Goal: Information Seeking & Learning: Learn about a topic

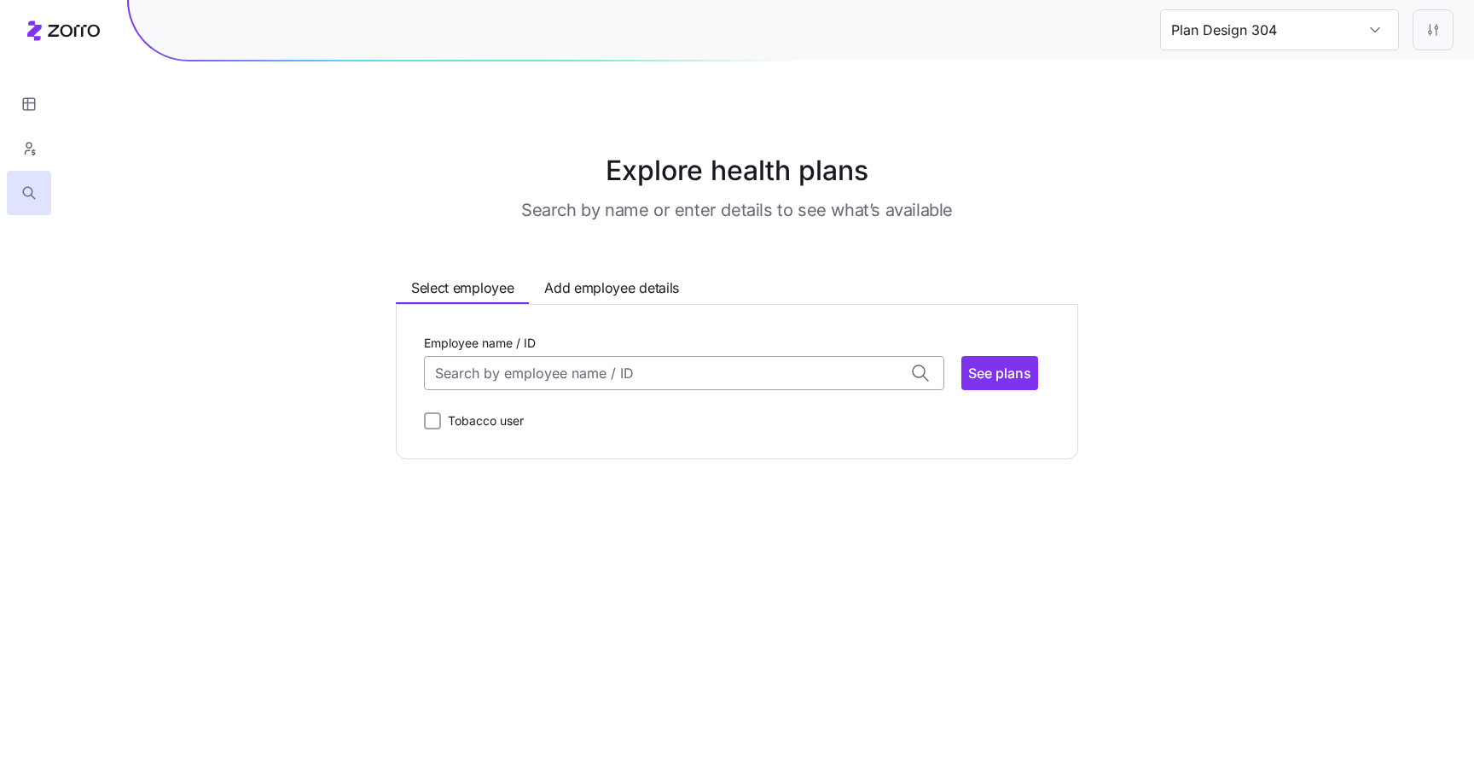
type input "Plan Design 656"
click at [881, 382] on input "Employee name / ID" at bounding box center [684, 373] width 520 height 34
click at [733, 434] on div "Dave Brown (48) ID: 002 | zip code: 98087" at bounding box center [683, 424] width 513 height 49
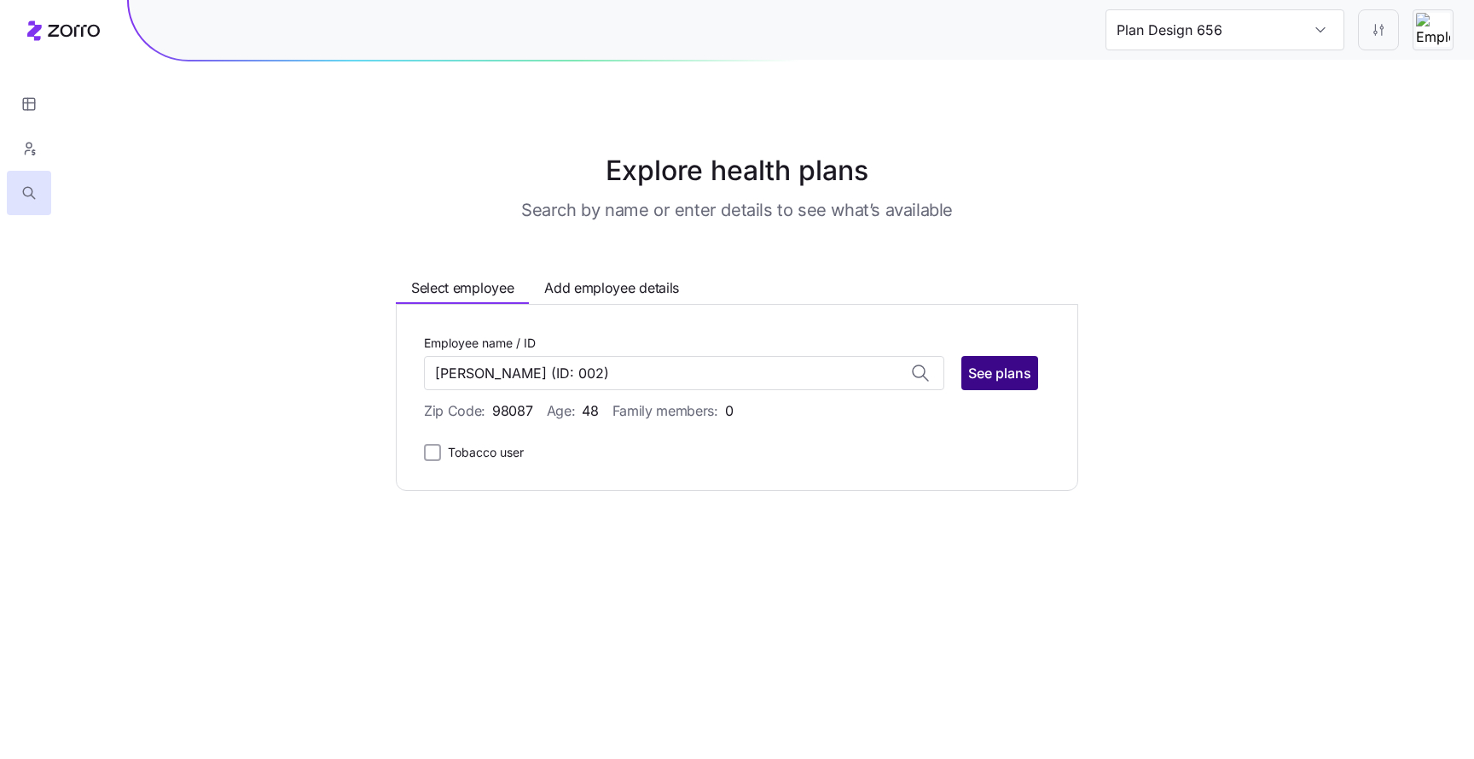
type input "Dave Brown"
click at [1012, 389] on button "See plans" at bounding box center [1000, 373] width 77 height 34
type input "Plan Design 481"
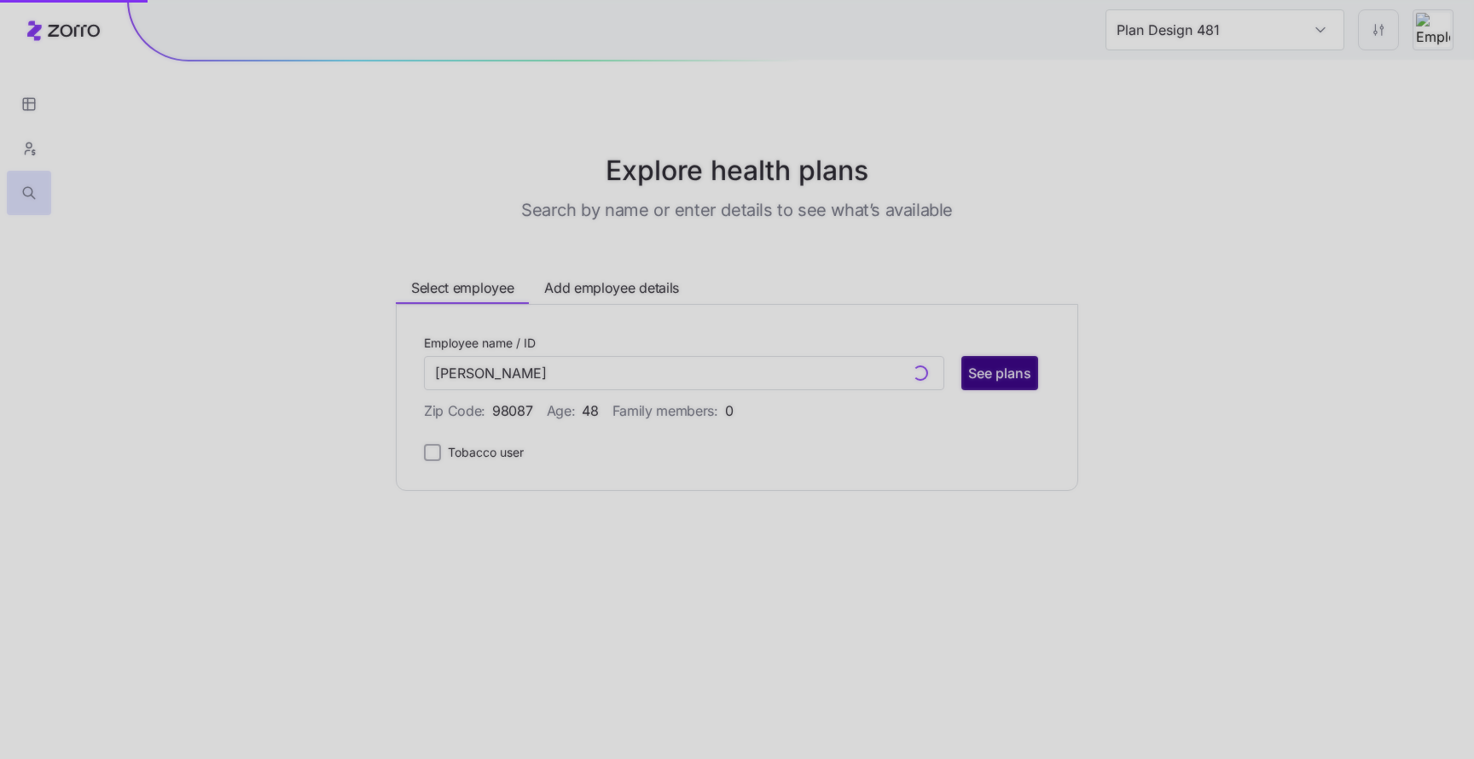
type input "Dave Brown (ID: 002)"
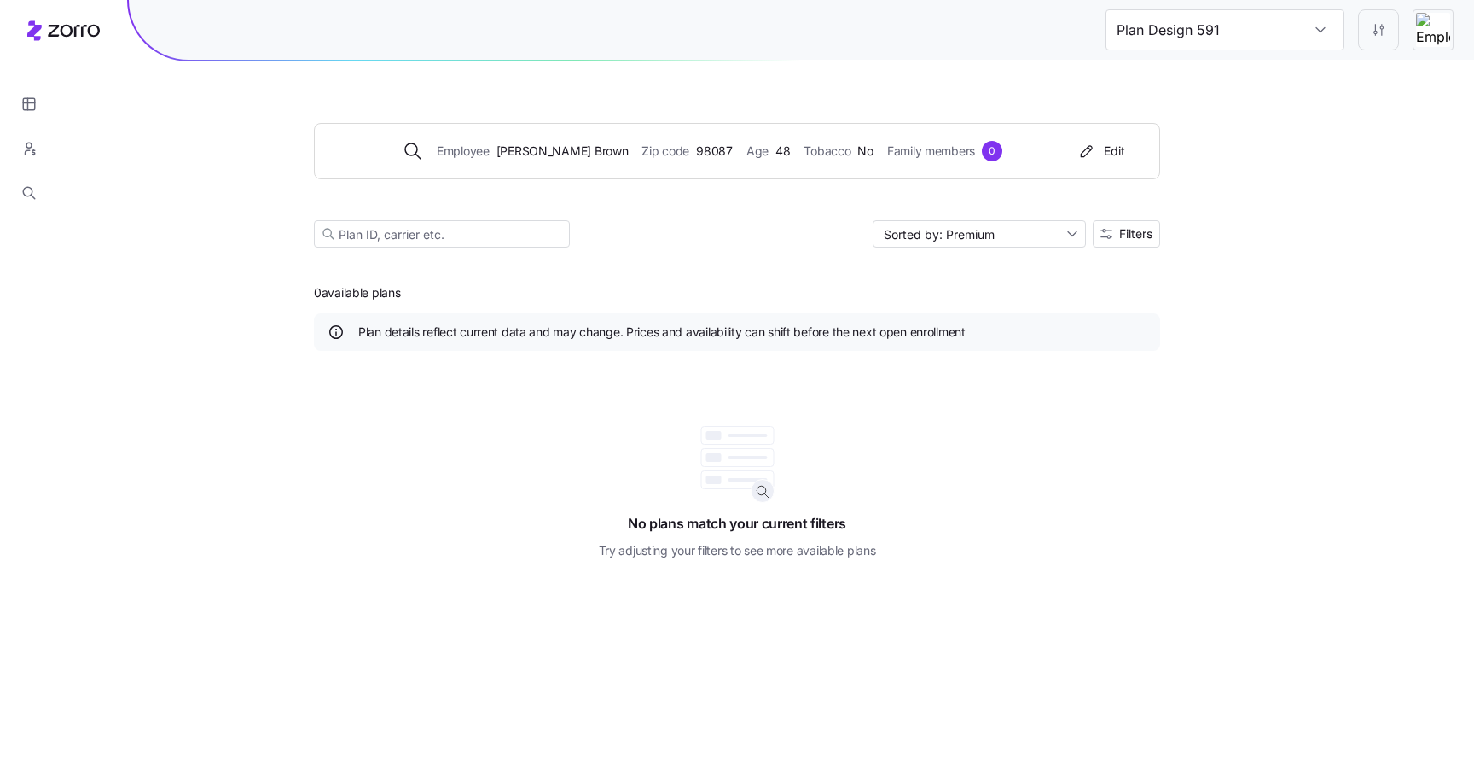
type input "Plan Design 325"
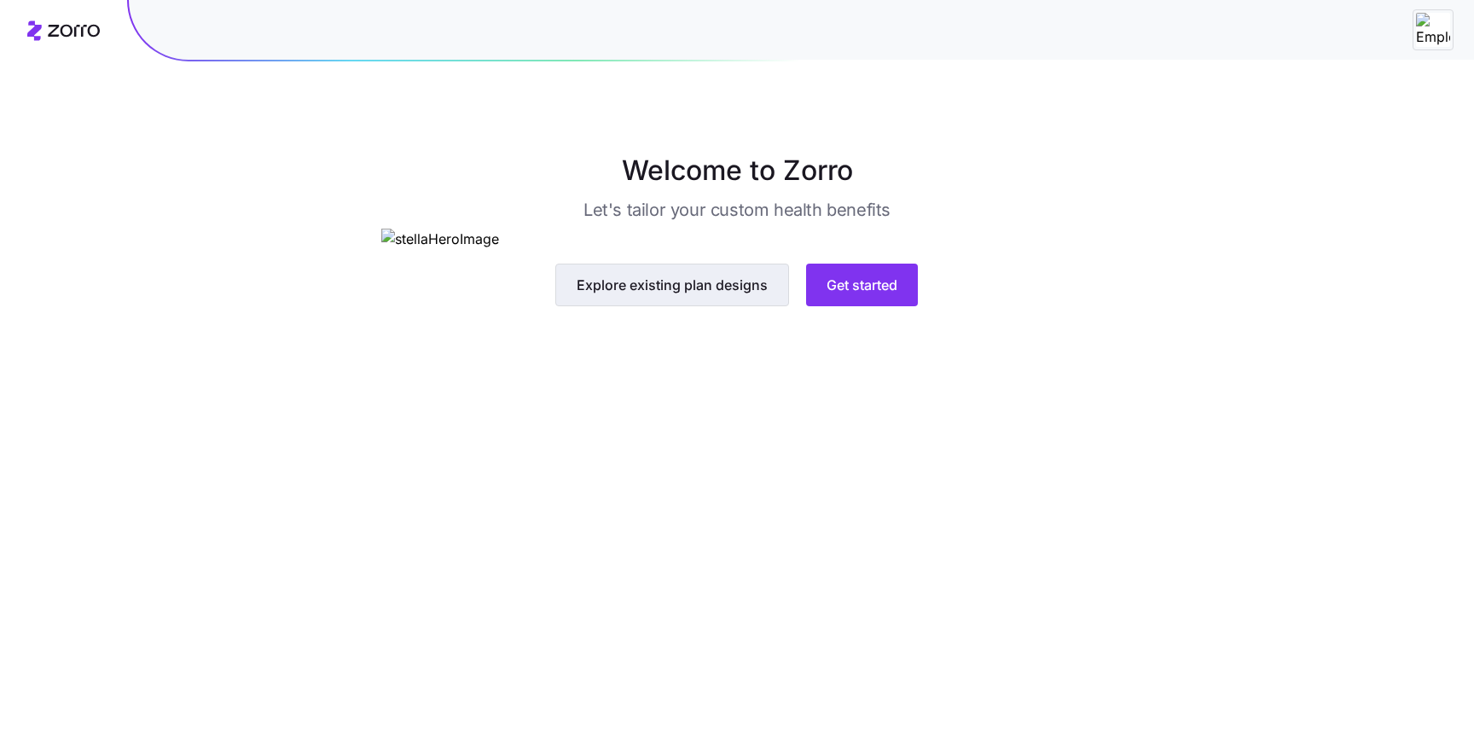
click at [697, 295] on span "Explore existing plan designs" at bounding box center [672, 285] width 191 height 20
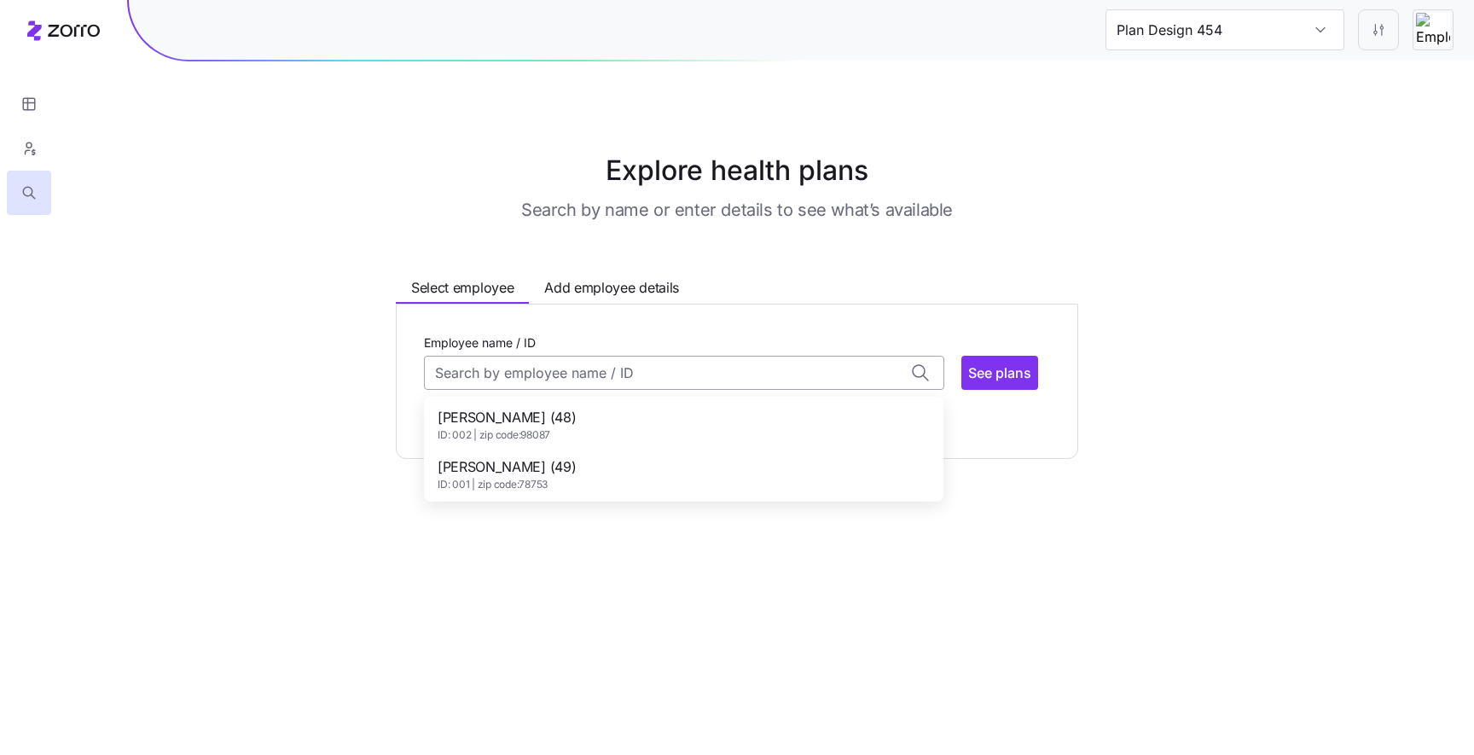
click at [674, 369] on input "Employee name / ID" at bounding box center [684, 373] width 520 height 34
click at [648, 416] on div "Dave Brown (48) ID: 002 | zip code: 98087" at bounding box center [683, 424] width 513 height 49
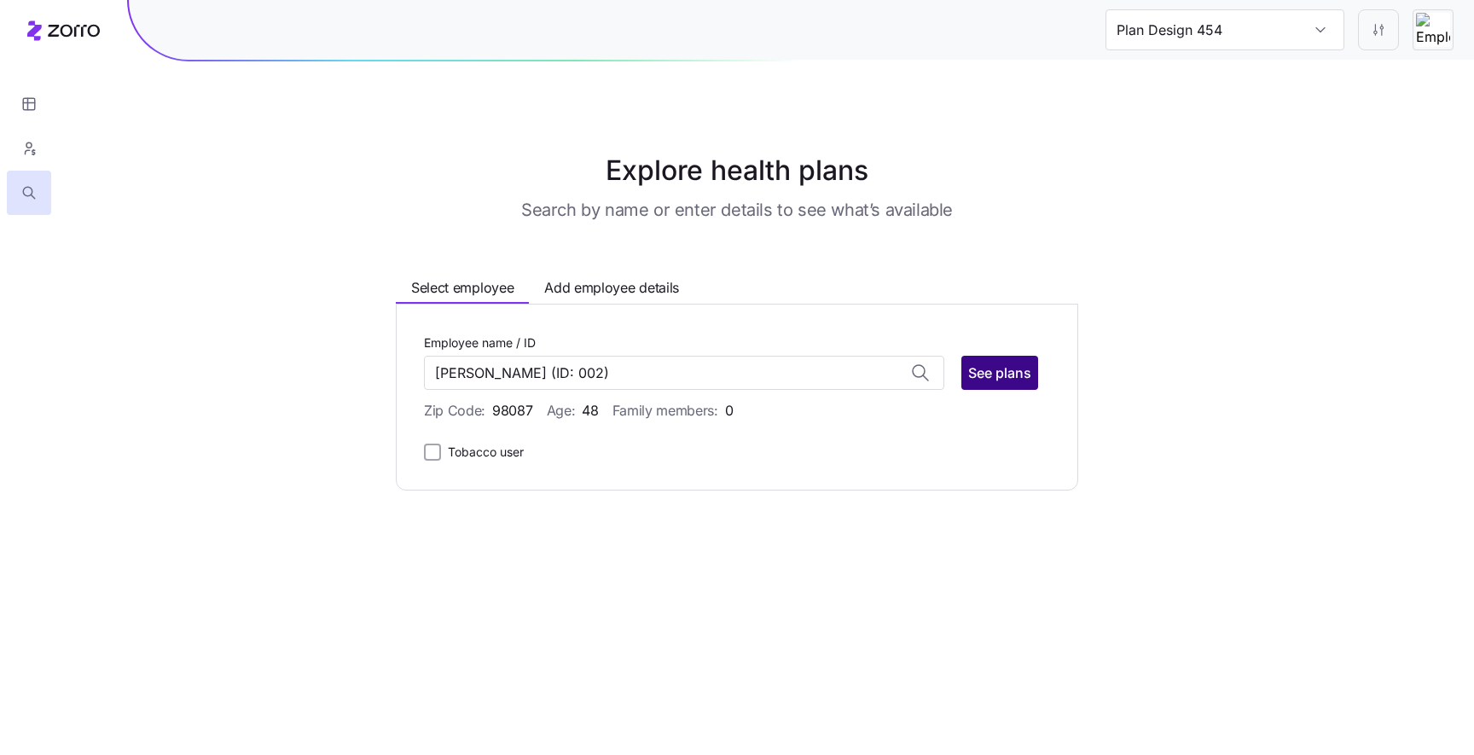
type input "Dave Brown"
click at [997, 387] on button "See plans" at bounding box center [1000, 373] width 77 height 34
type input "Plan Design 703"
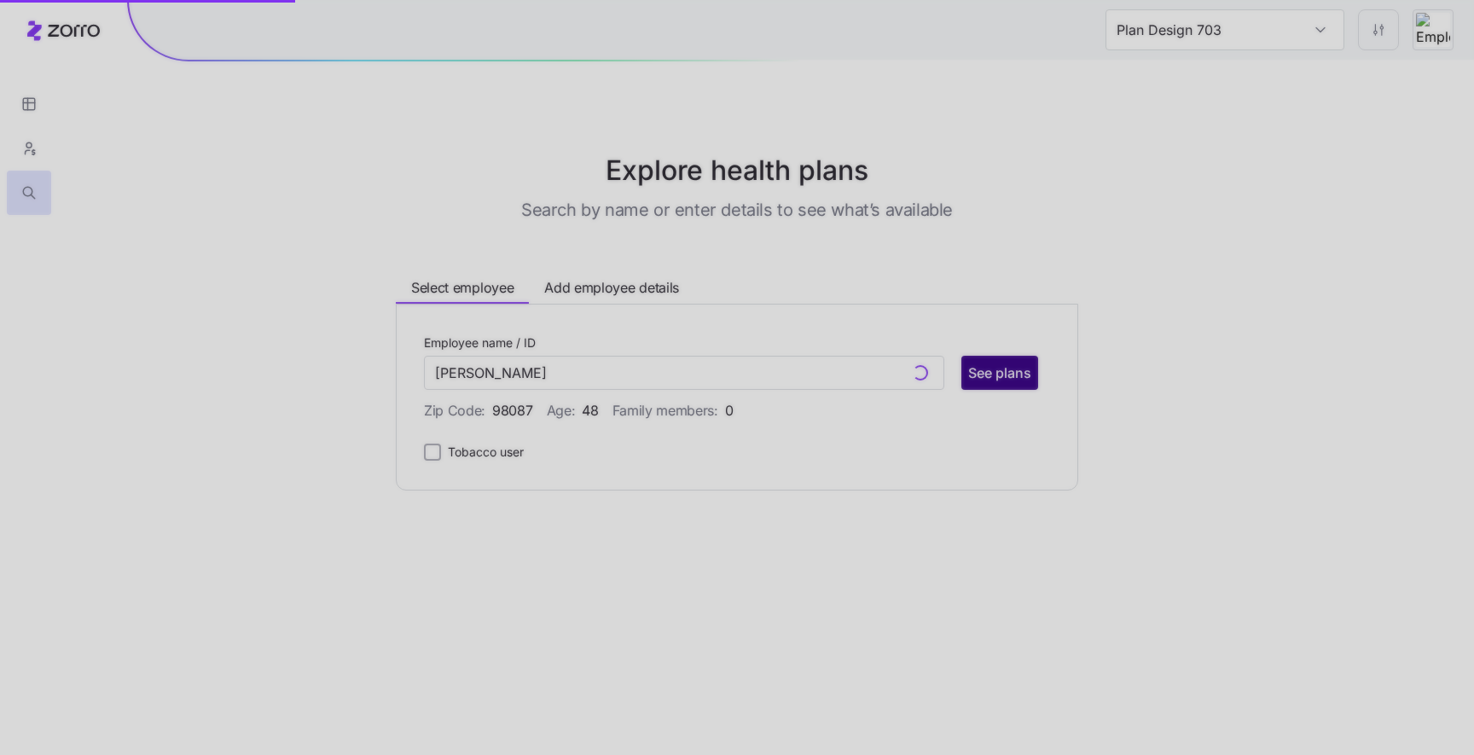
type input "Dave Brown (ID: 002)"
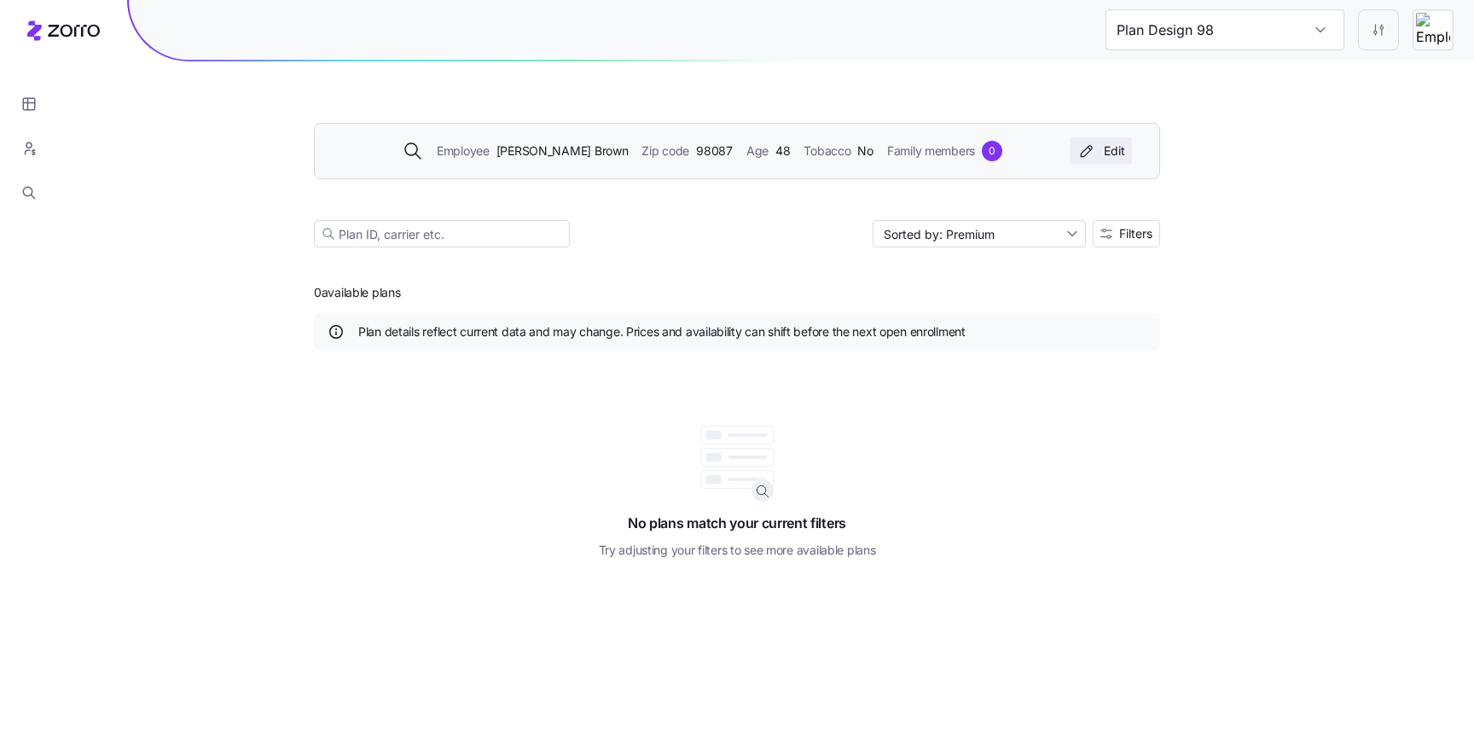
click at [1102, 162] on button "Edit" at bounding box center [1101, 150] width 62 height 27
type input "Plan Design 491"
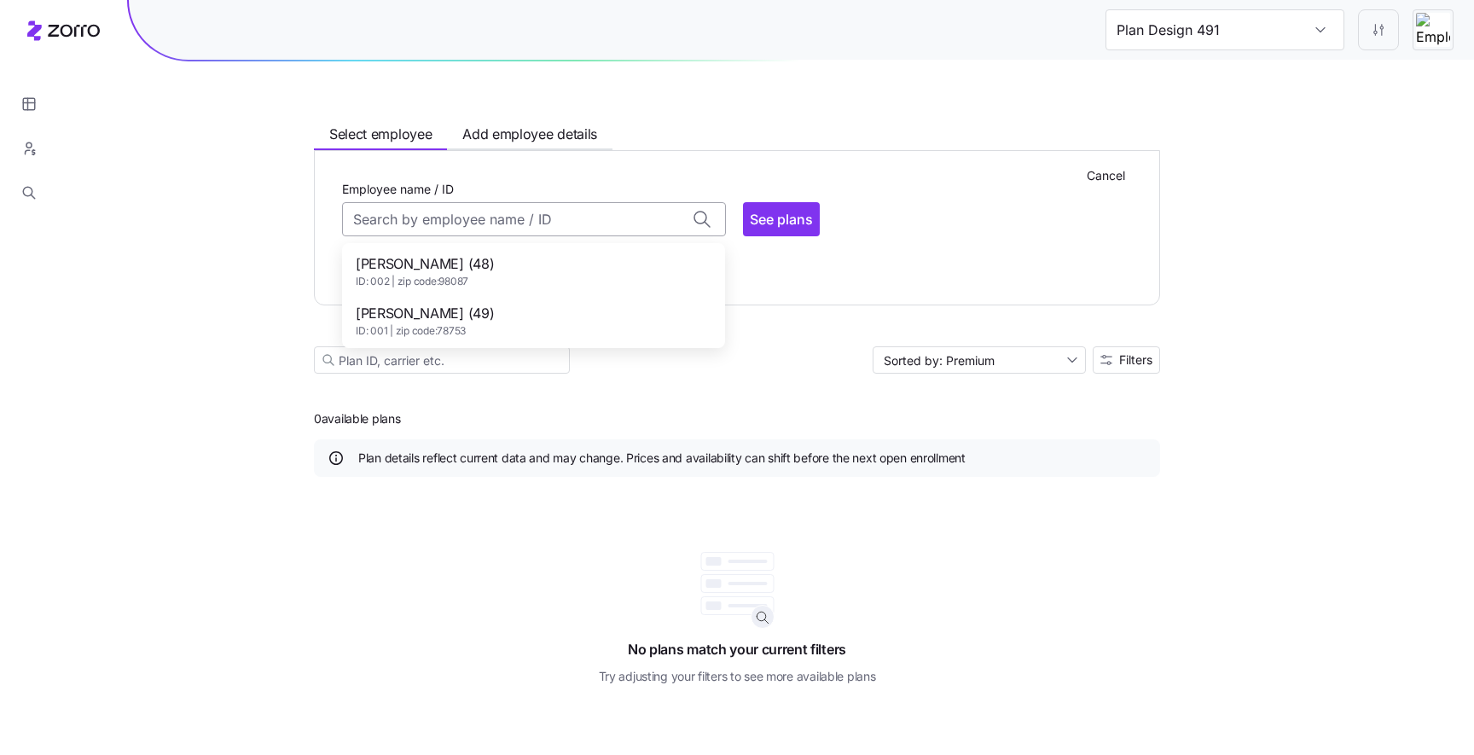
click at [519, 228] on input "Employee name / ID" at bounding box center [534, 219] width 384 height 34
click at [481, 318] on div "John Smith (49) ID: 001 | zip code: 78753" at bounding box center [534, 320] width 376 height 49
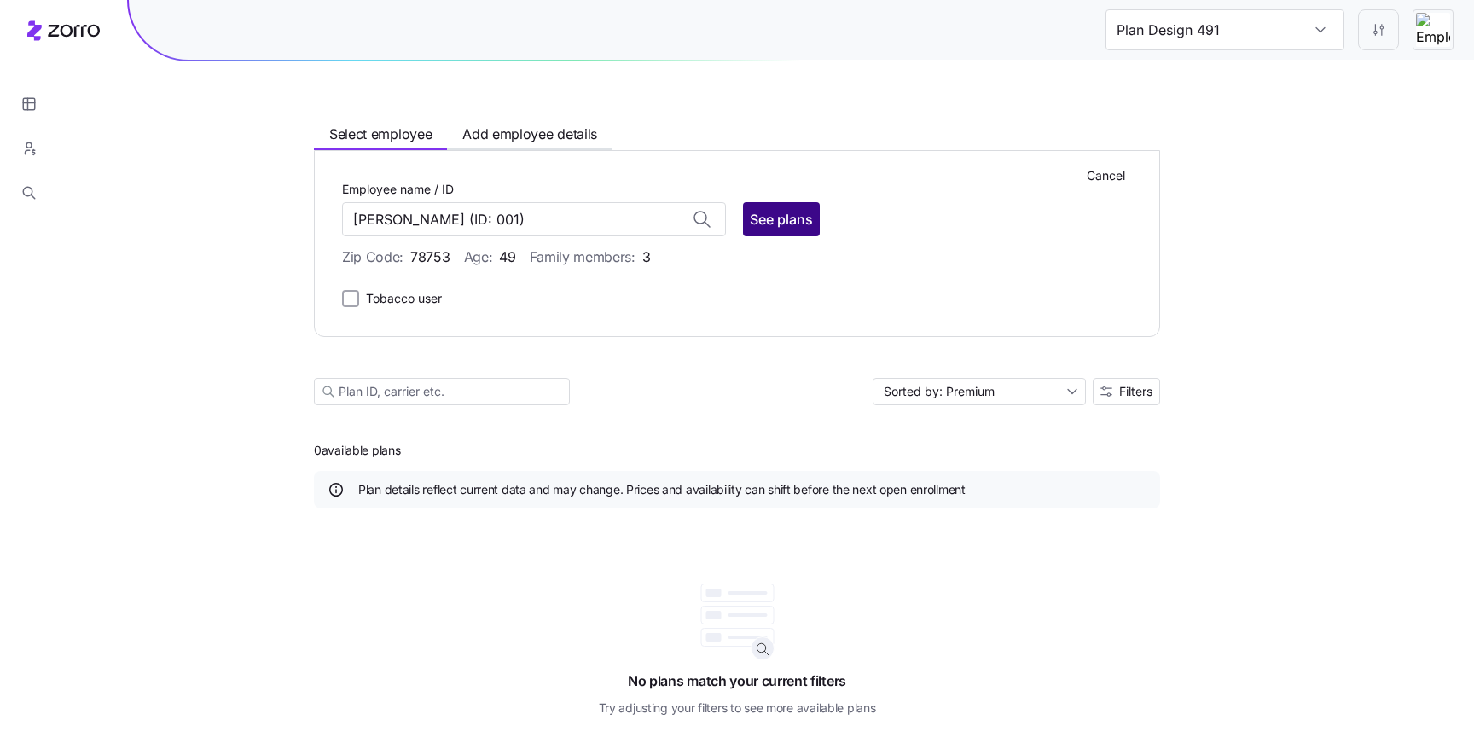
type input "John Smith"
click at [812, 231] on button "See plans" at bounding box center [781, 219] width 77 height 34
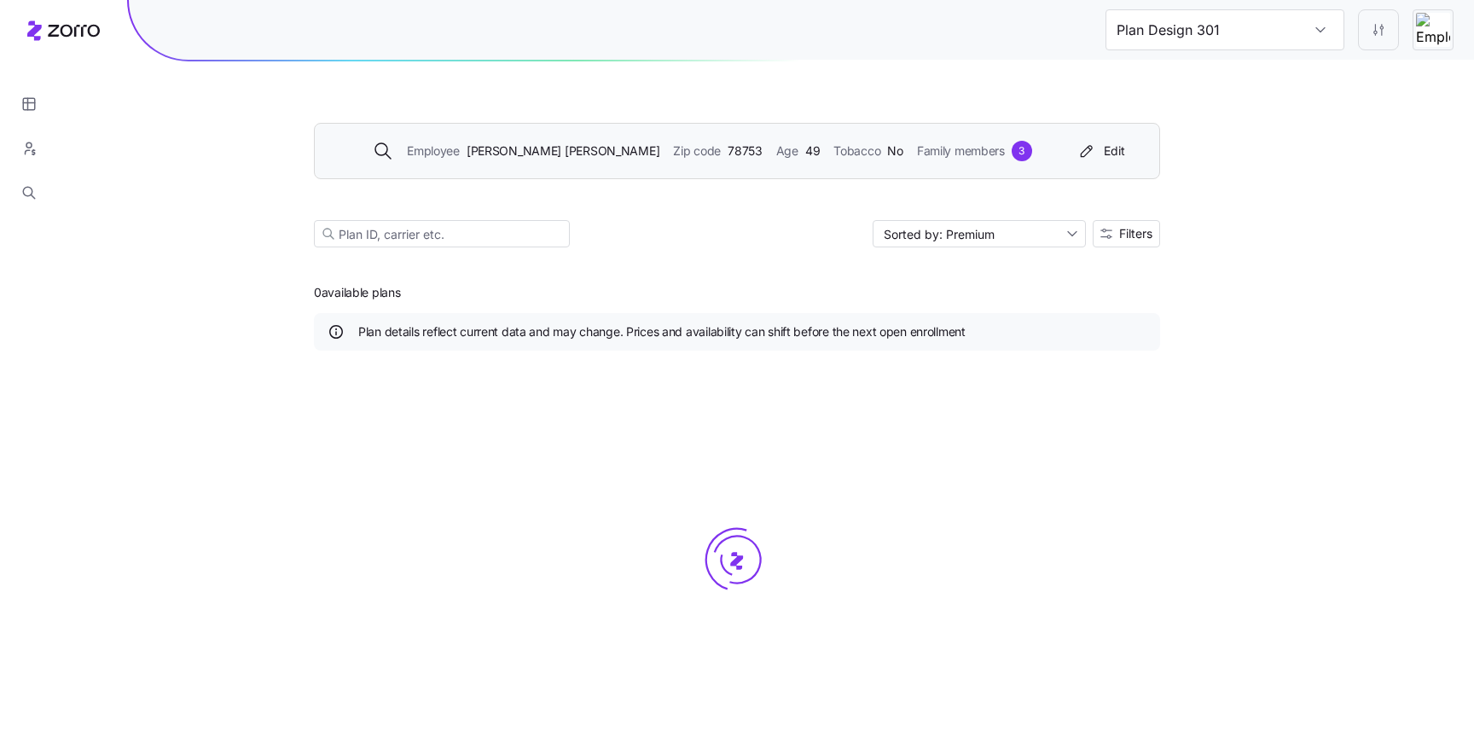
type input "Plan Design 248"
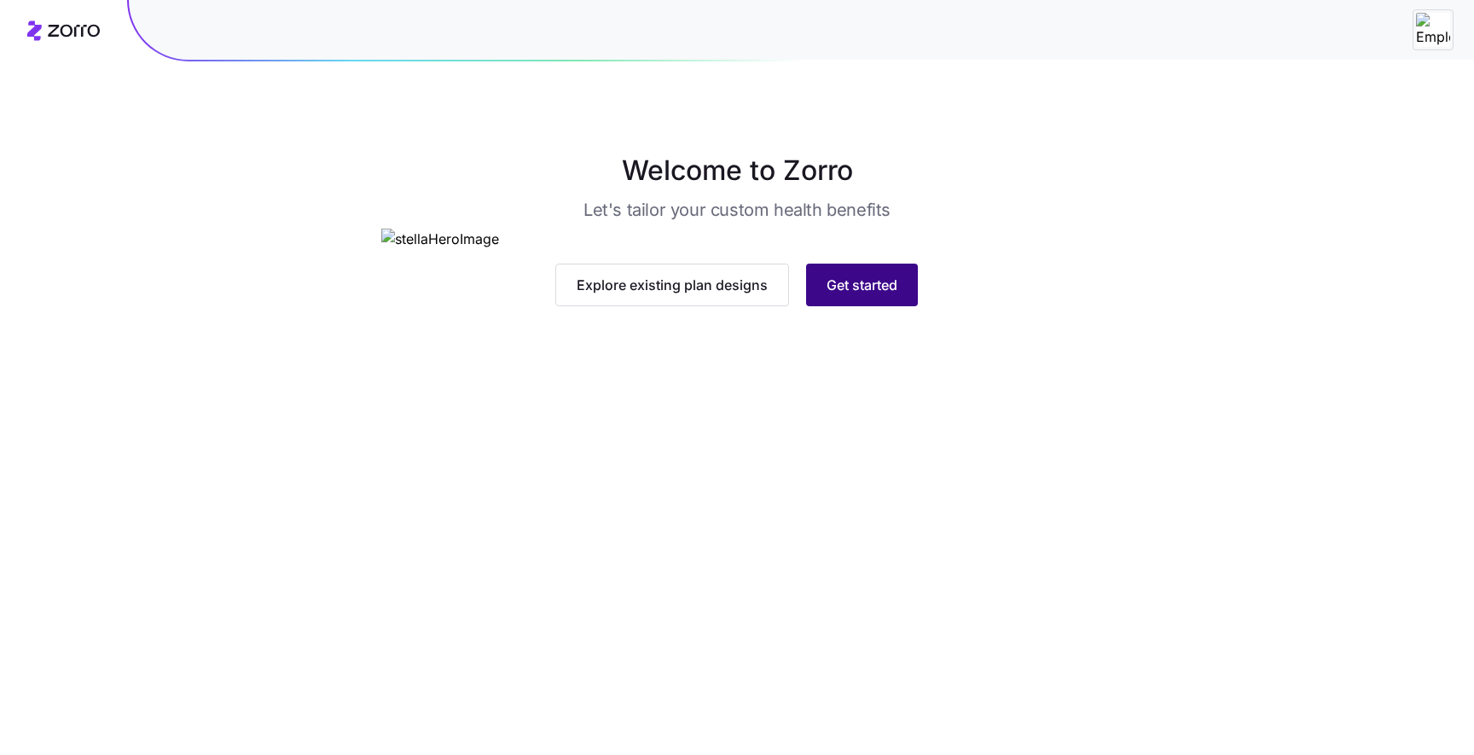
click at [839, 306] on button "Get started" at bounding box center [862, 285] width 112 height 43
click at [884, 306] on button "Get started" at bounding box center [862, 285] width 112 height 43
click at [863, 306] on button "Get started" at bounding box center [862, 285] width 112 height 43
click at [832, 306] on button "Get started" at bounding box center [862, 285] width 112 height 43
click at [1171, 46] on div "property name should not exist" at bounding box center [1263, 47] width 319 height 17
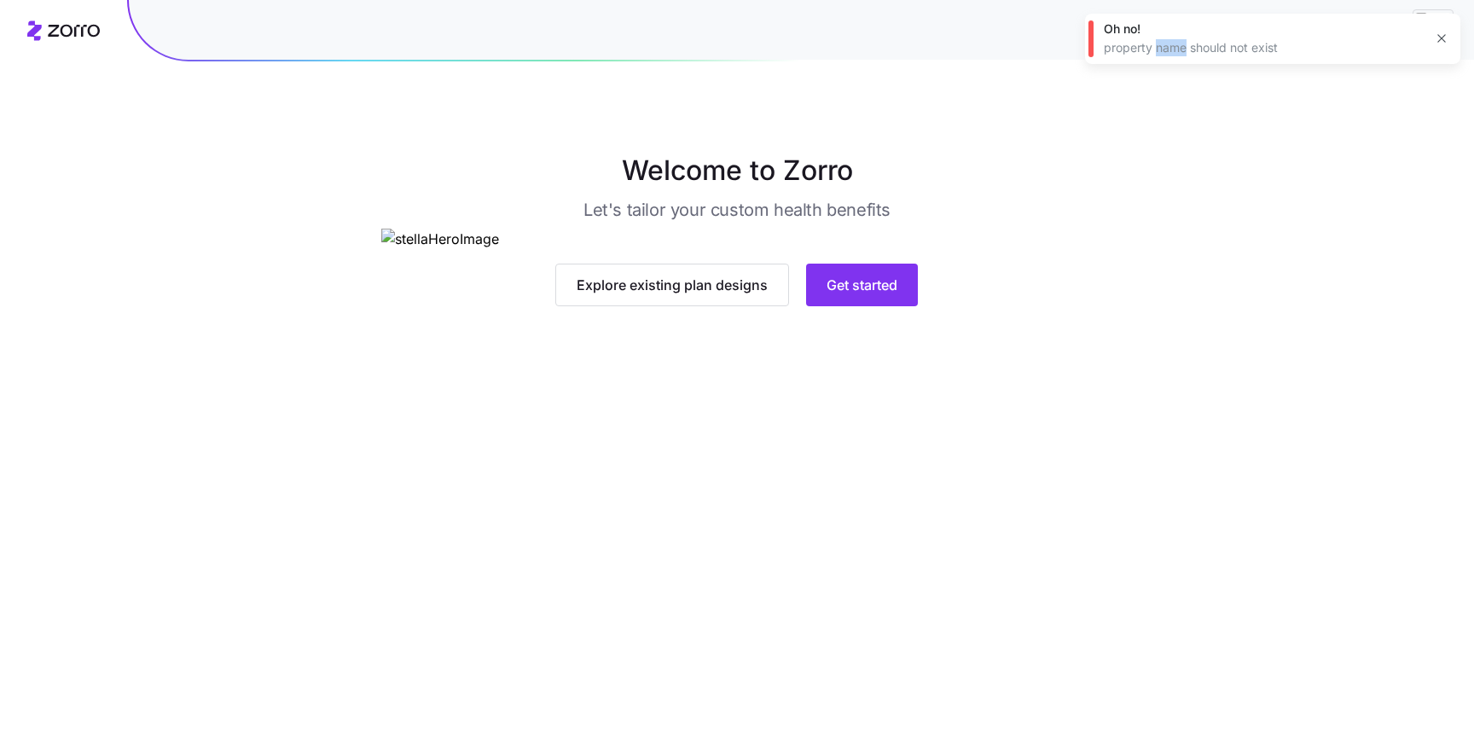
click at [1171, 46] on div "property name should not exist" at bounding box center [1263, 47] width 319 height 17
copy div "property name should not exist"
click at [837, 671] on main "Welcome to Zorro Let's tailor your custom health benefits Explore existing plan…" at bounding box center [737, 377] width 1474 height 755
click at [839, 634] on main "Welcome to Zorro Let's tailor your custom health benefits Explore existing plan…" at bounding box center [737, 377] width 1474 height 755
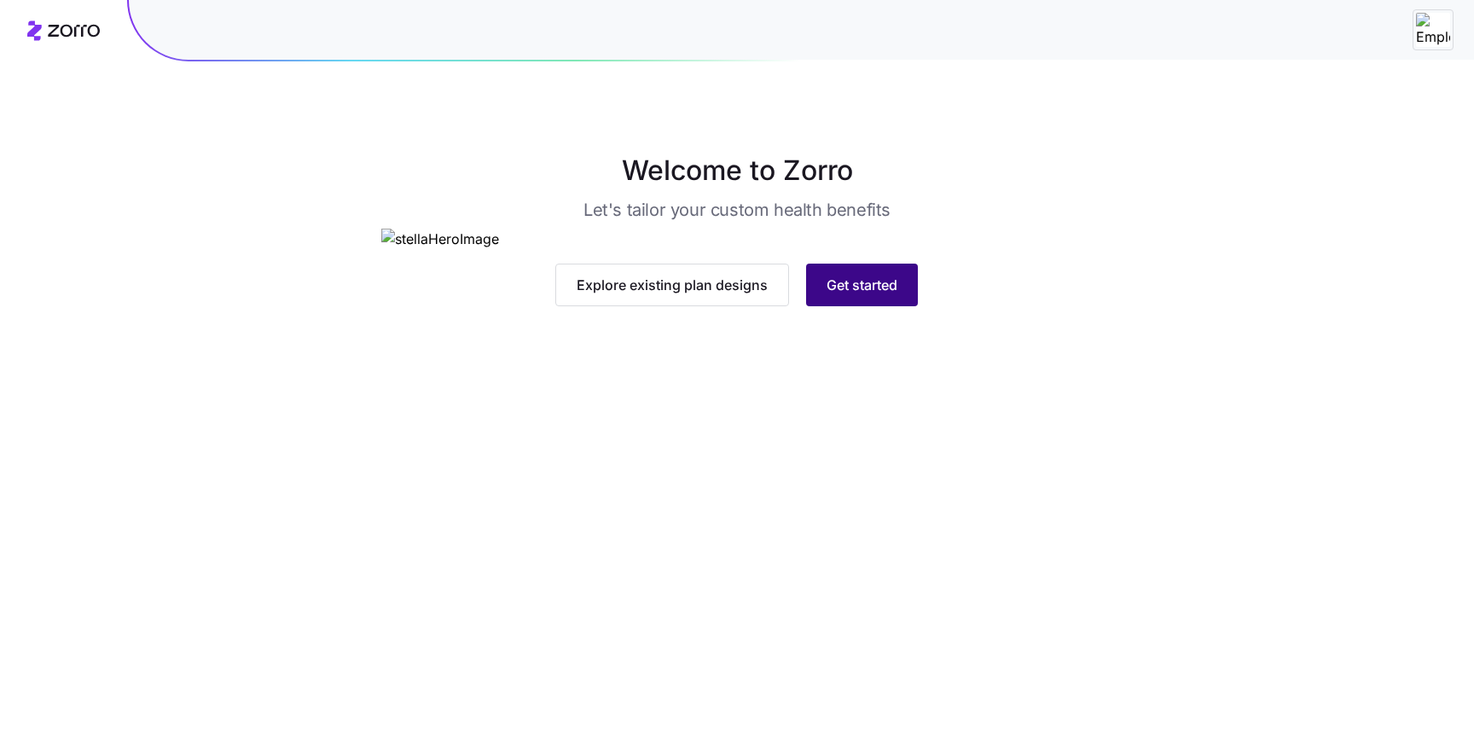
click at [848, 295] on span "Get started" at bounding box center [862, 285] width 71 height 20
click at [859, 295] on span "Get started" at bounding box center [862, 285] width 71 height 20
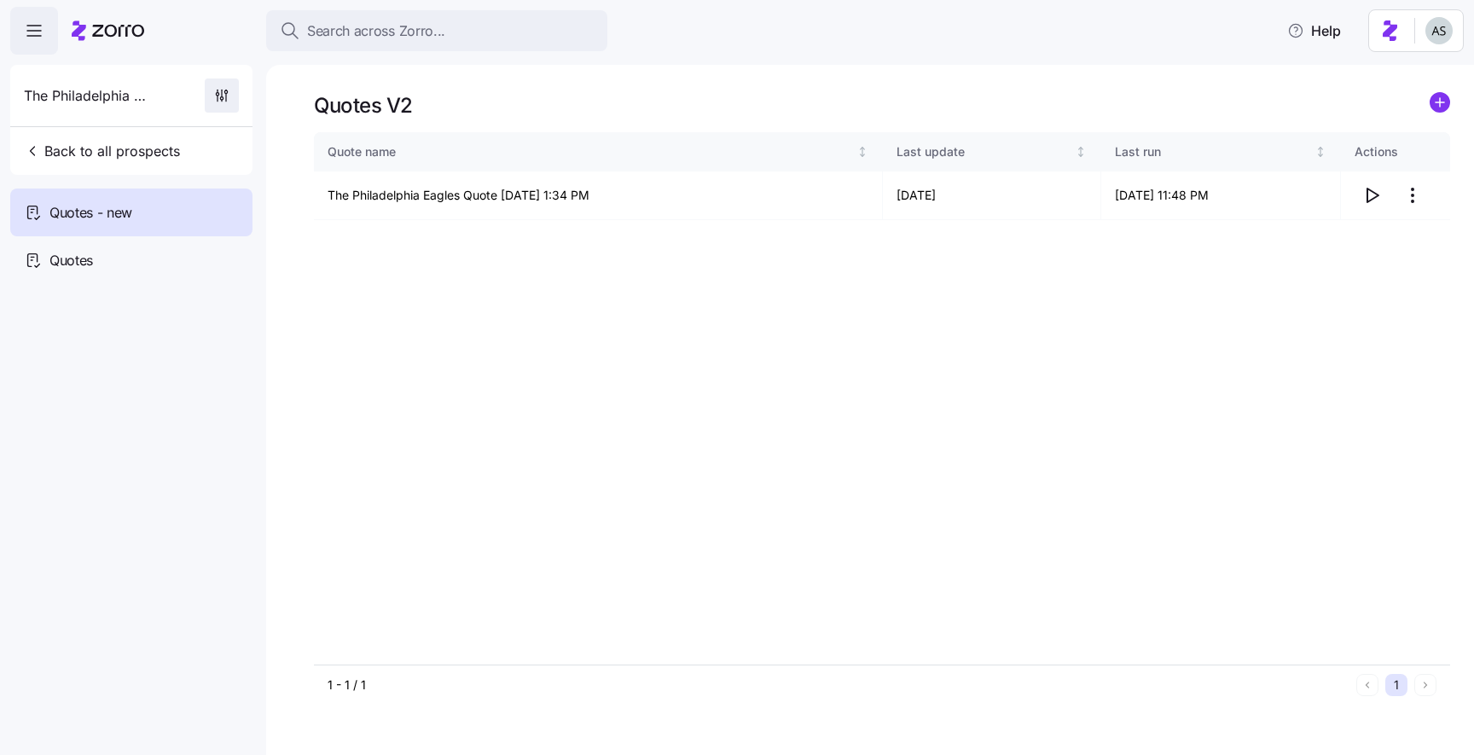
click at [226, 85] on span "button" at bounding box center [222, 95] width 32 height 32
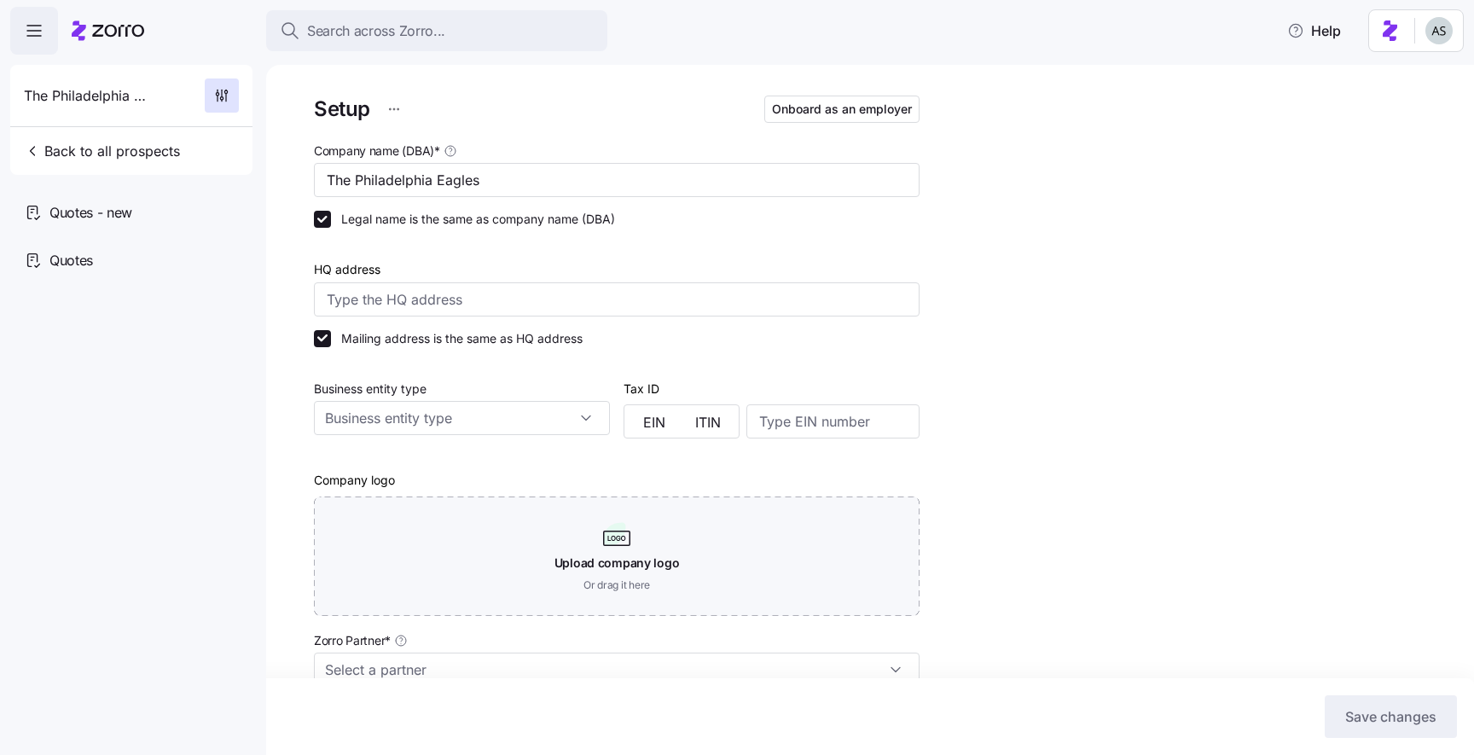
type input "Zorro"
click at [101, 189] on div "Quotes - new" at bounding box center [131, 213] width 242 height 48
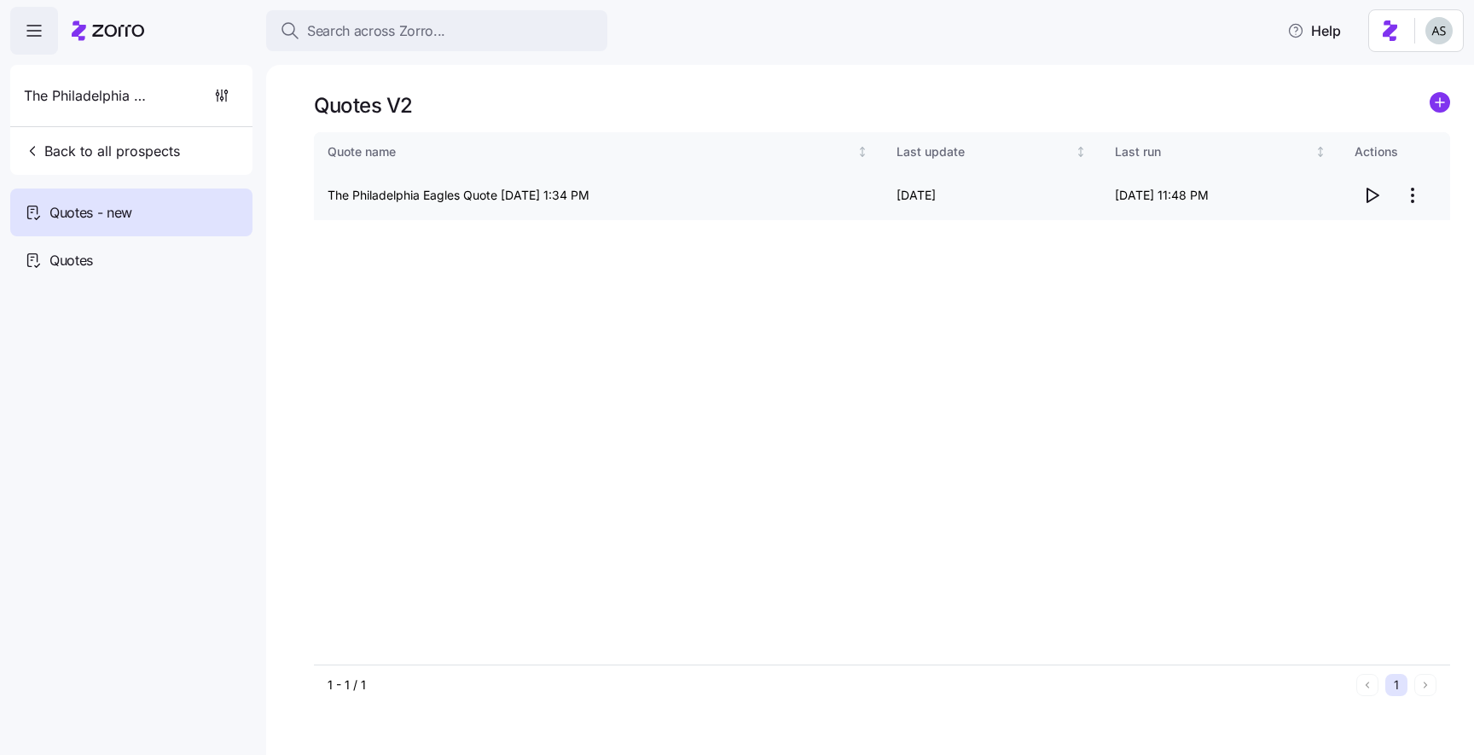
click at [1423, 203] on html "Search across Zorro... Help The Philadelphia Eagles Back to all prospects Quote…" at bounding box center [737, 372] width 1474 height 745
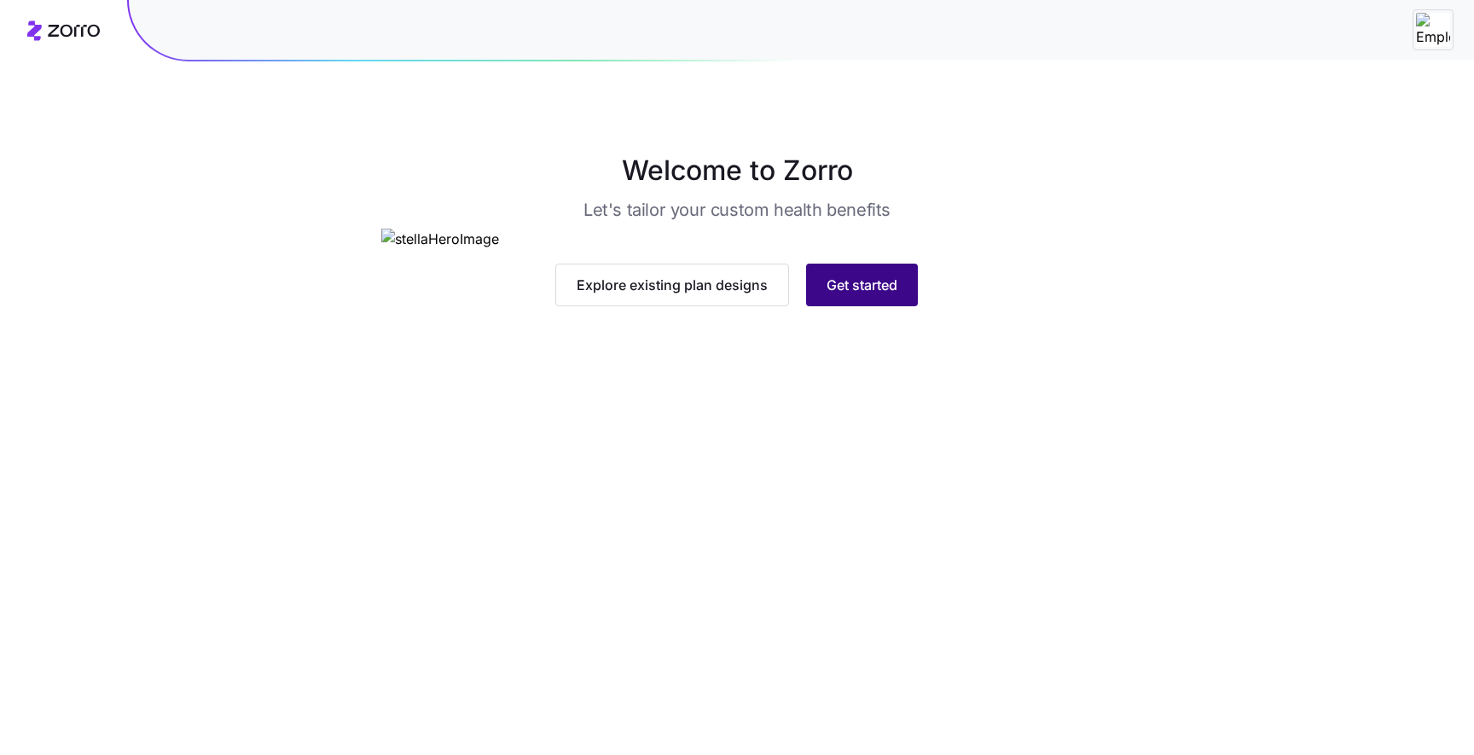
click at [857, 306] on button "Get started" at bounding box center [862, 285] width 112 height 43
